Goal: Transaction & Acquisition: Purchase product/service

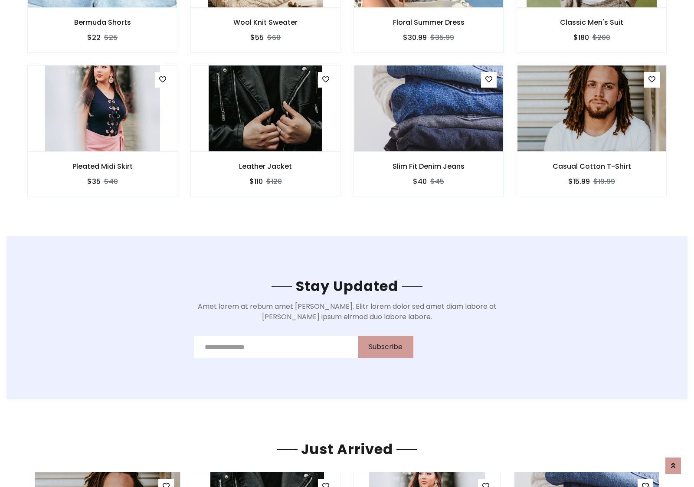
scroll to position [1307, 0]
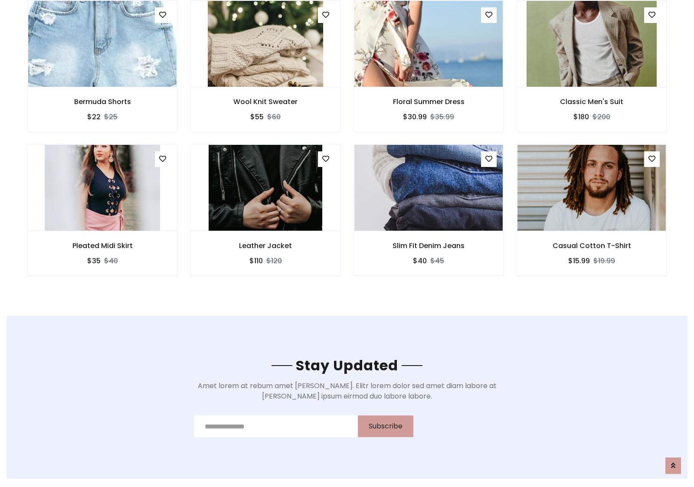
click at [347, 147] on div "Slim Fit Denim Jeans $40 $45" at bounding box center [428, 216] width 163 height 144
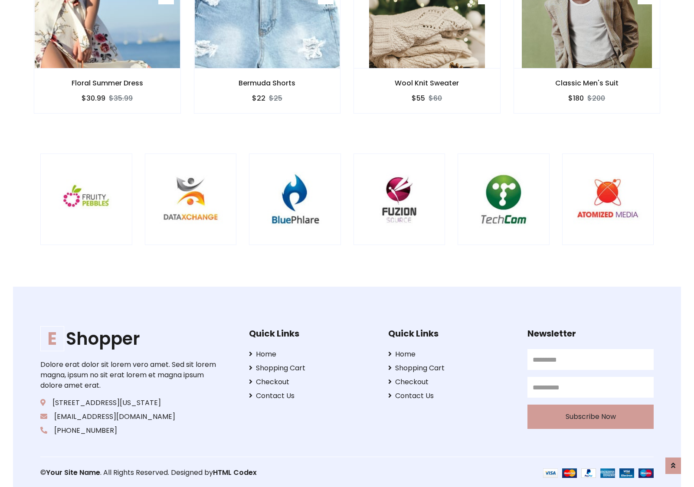
scroll to position [1652, 0]
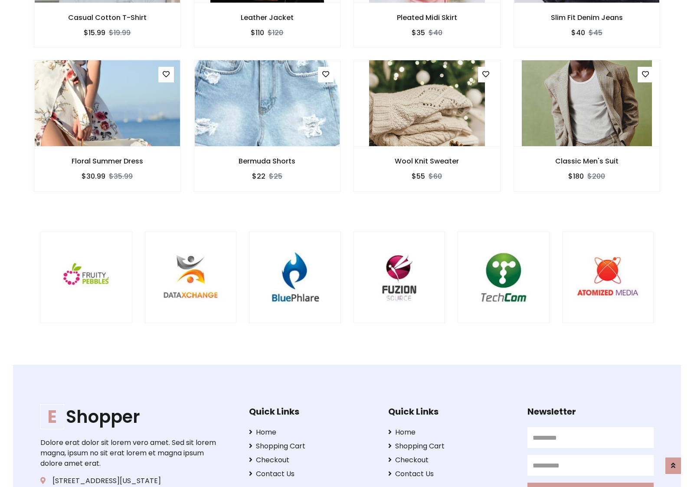
click at [347, 243] on div at bounding box center [457, 278] width 2087 height 92
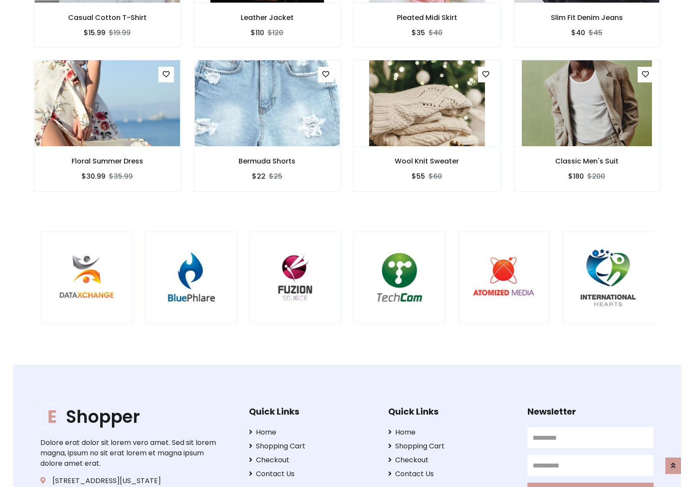
click at [347, 243] on div at bounding box center [353, 278] width 2087 height 92
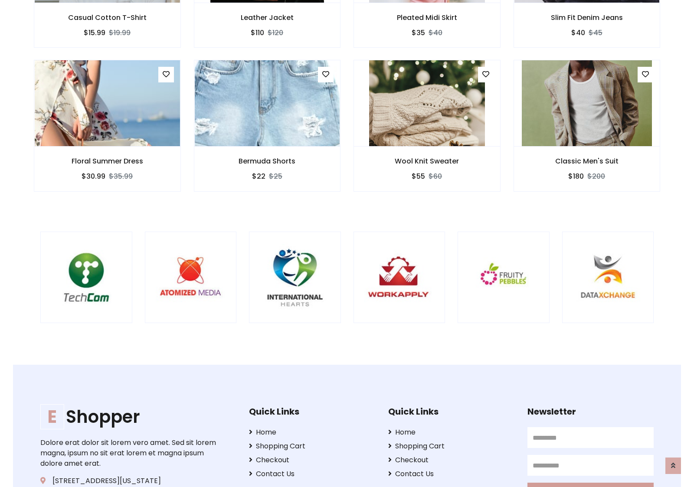
scroll to position [0, 0]
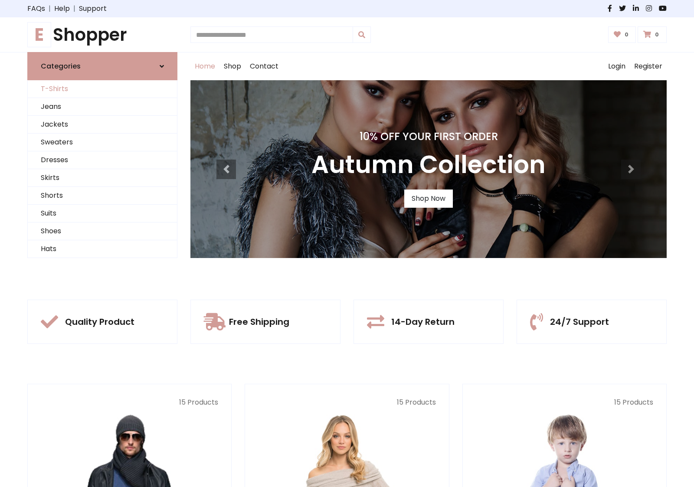
click at [102, 89] on link "T-Shirts" at bounding box center [102, 89] width 149 height 18
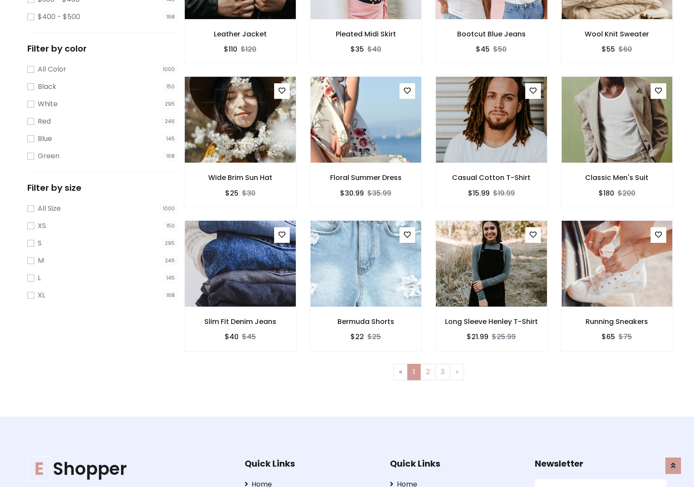
scroll to position [237, 0]
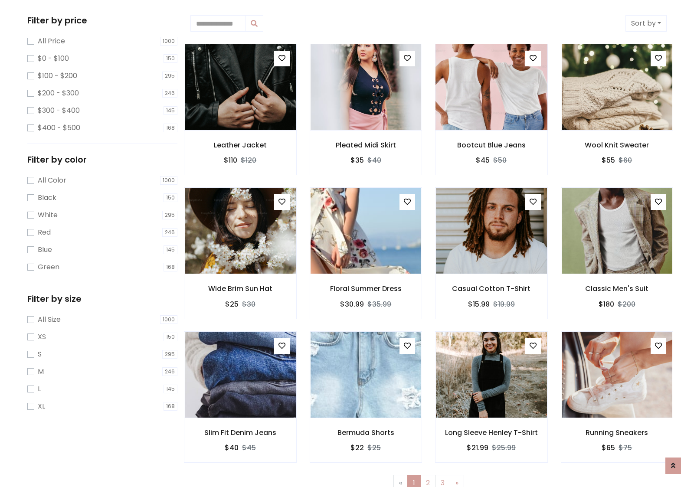
click at [491, 87] on img at bounding box center [491, 87] width 133 height 208
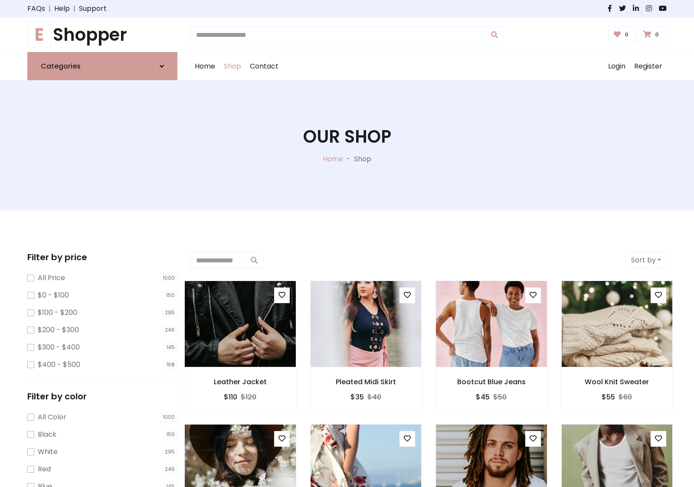
click at [102, 35] on h1 "E Shopper" at bounding box center [102, 34] width 150 height 21
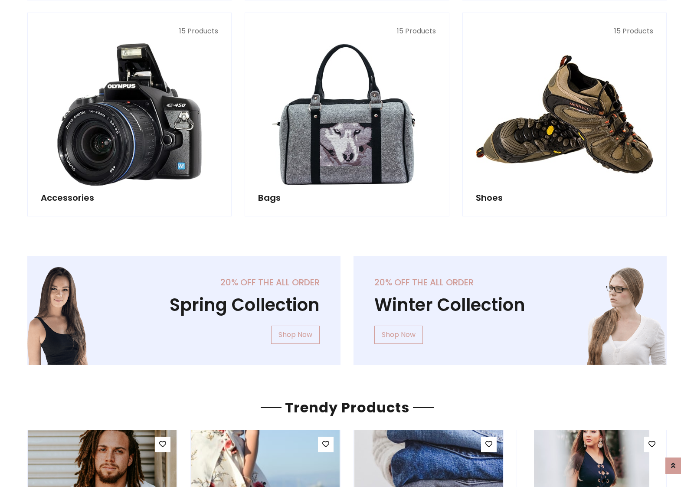
scroll to position [843, 0]
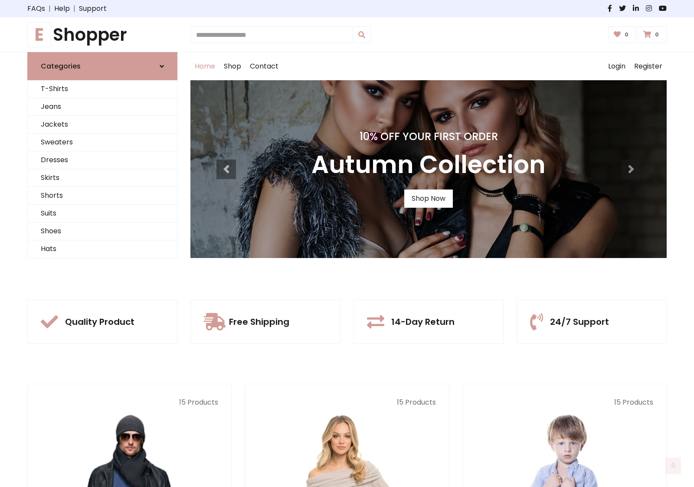
scroll to position [285, 0]
